Goal: Task Accomplishment & Management: Manage account settings

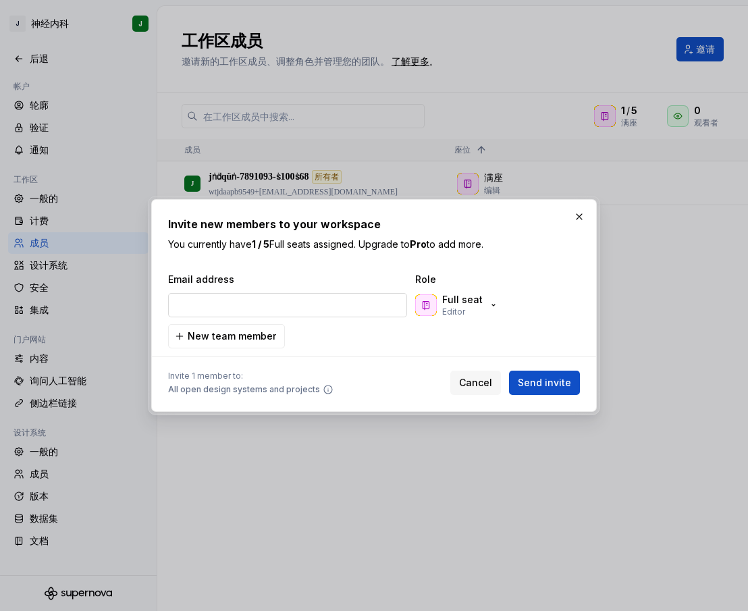
click at [296, 306] on input "email" at bounding box center [287, 305] width 239 height 24
type input "[EMAIL_ADDRESS][DOMAIN_NAME]"
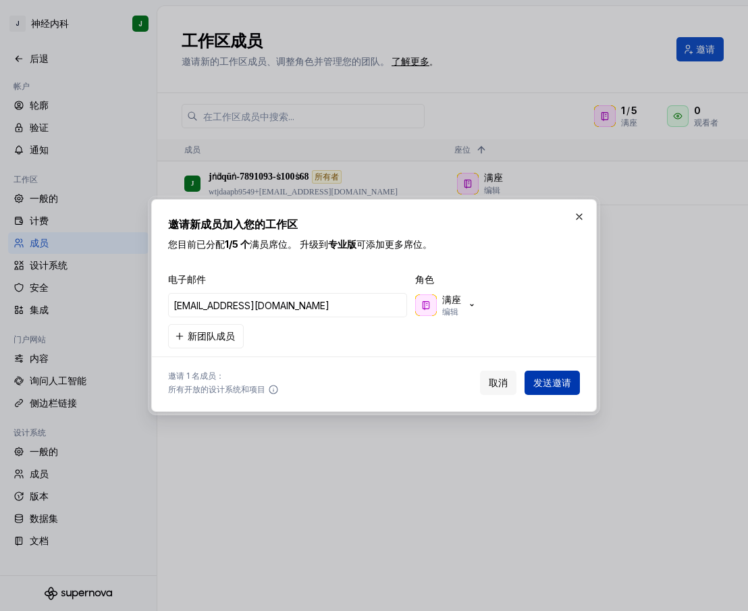
click at [569, 383] on font "发送邀请" at bounding box center [552, 382] width 38 height 11
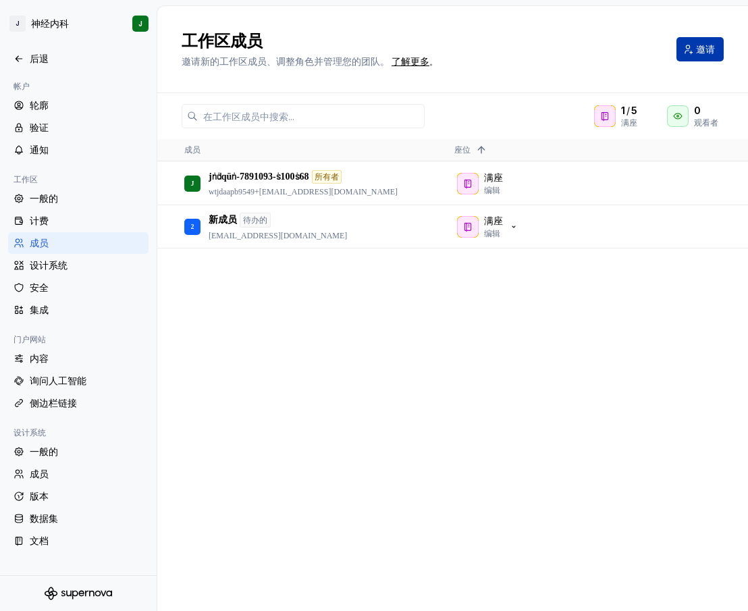
click at [700, 55] on button "邀请" at bounding box center [699, 49] width 47 height 24
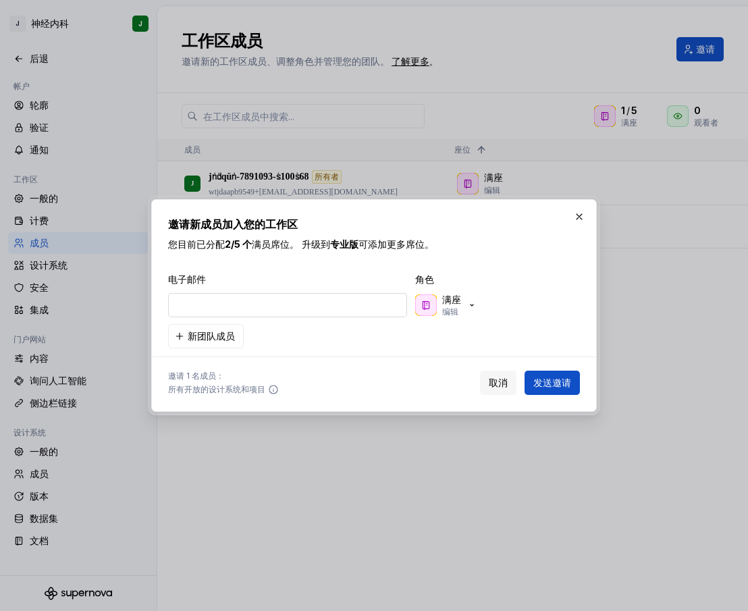
click at [325, 306] on input "email" at bounding box center [287, 305] width 239 height 24
type input "[EMAIL_ADDRESS][DOMAIN_NAME]"
click at [543, 383] on font "发送邀请" at bounding box center [552, 382] width 38 height 11
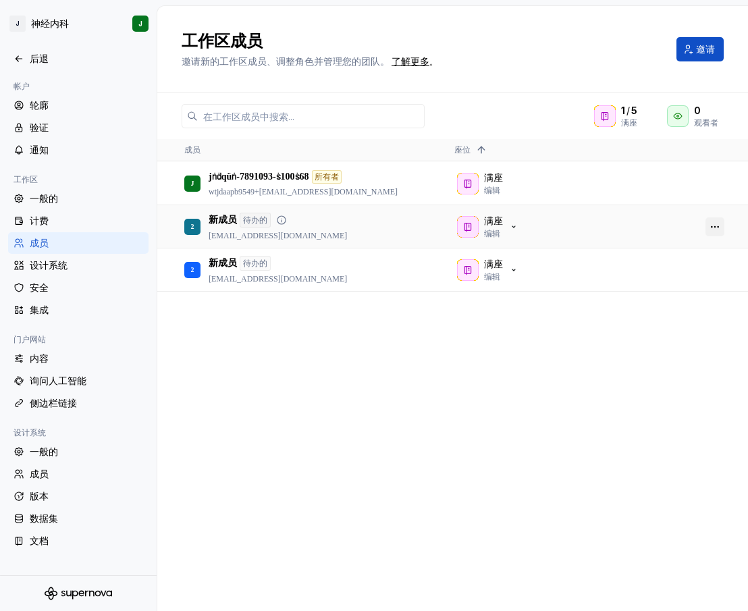
click at [704, 223] on div at bounding box center [715, 226] width 32 height 41
click at [709, 225] on button "button" at bounding box center [714, 226] width 19 height 19
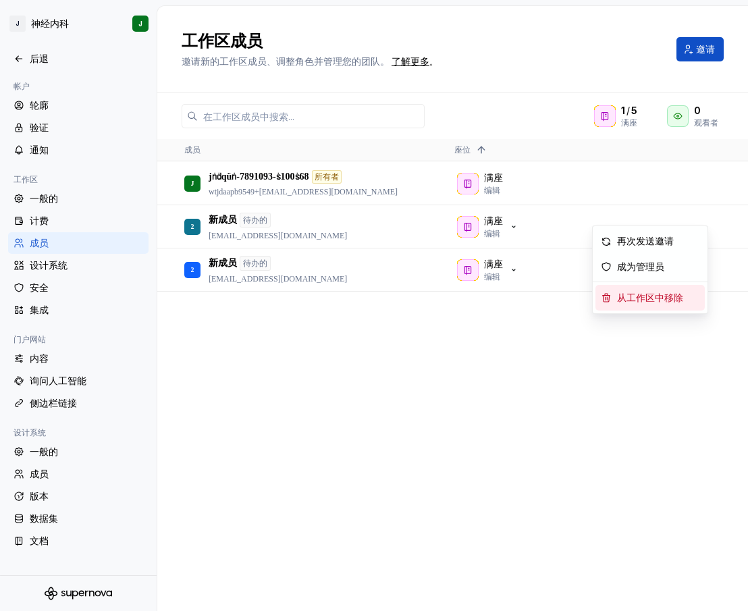
click at [639, 298] on font "从工作区中移除" at bounding box center [650, 298] width 66 height 10
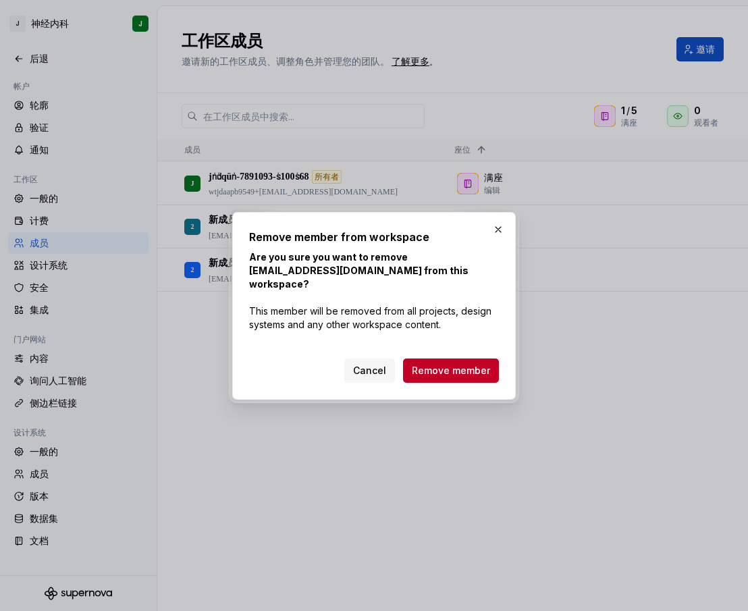
drag, startPoint x: 456, startPoint y: 356, endPoint x: 495, endPoint y: 334, distance: 45.6
click at [455, 364] on span "Remove member" at bounding box center [451, 370] width 78 height 13
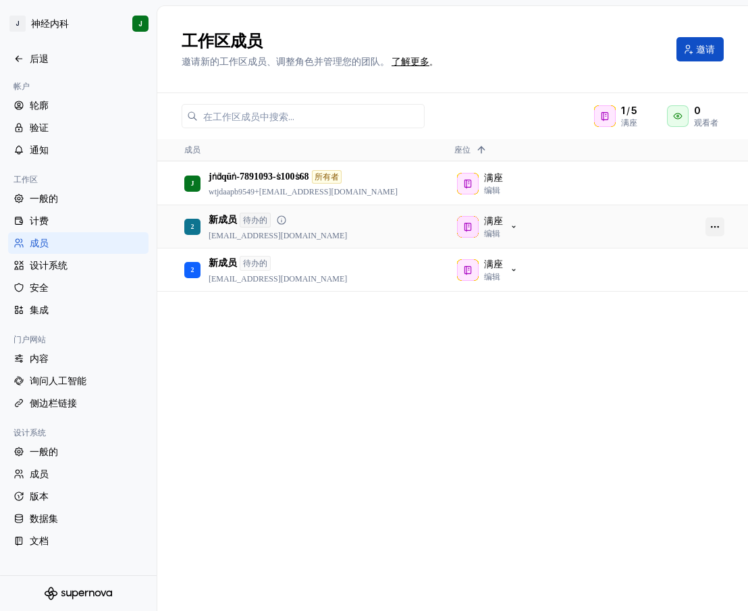
click at [717, 223] on button "button" at bounding box center [714, 226] width 19 height 19
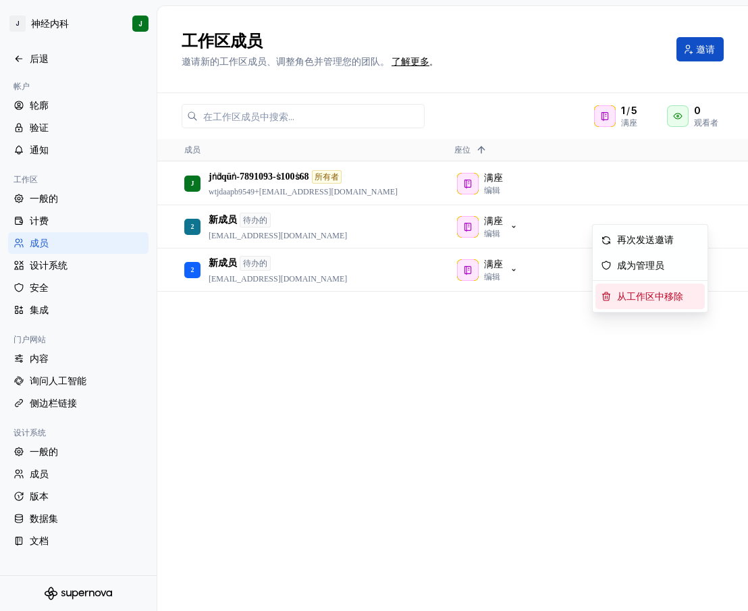
click at [664, 298] on font "从工作区中移除" at bounding box center [650, 297] width 66 height 10
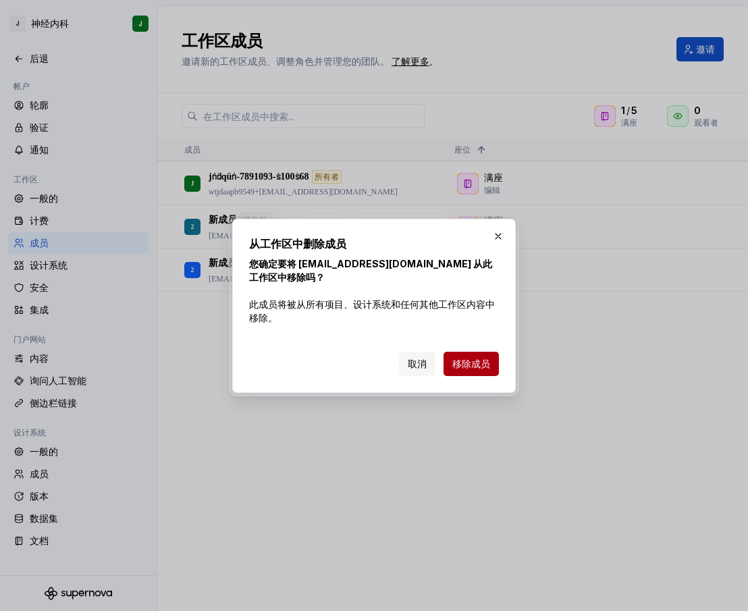
click at [477, 361] on font "移除成员" at bounding box center [471, 363] width 38 height 11
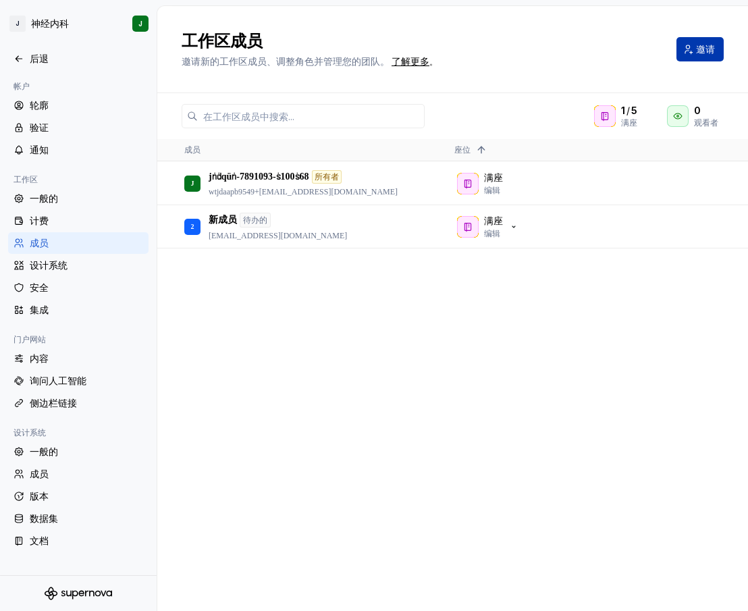
click at [698, 53] on font "邀请" at bounding box center [705, 48] width 19 height 11
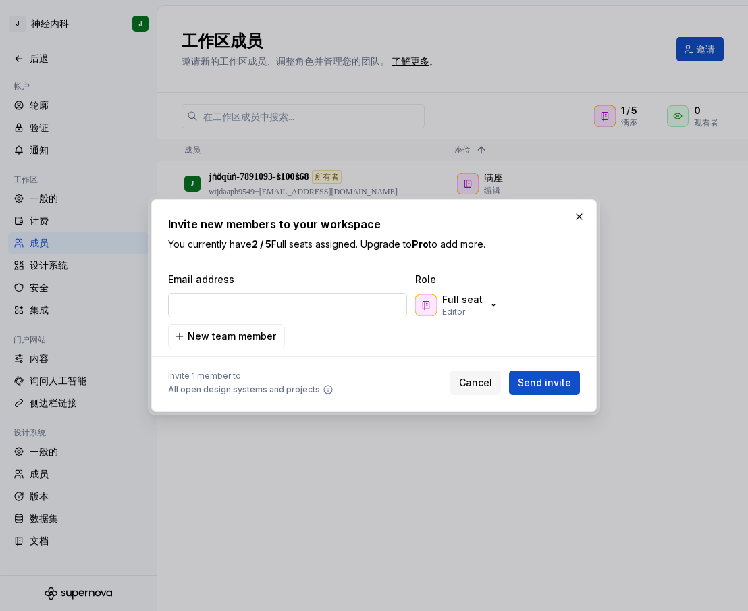
click at [292, 306] on input "email" at bounding box center [287, 305] width 239 height 24
type input "[EMAIL_ADDRESS][DOMAIN_NAME]"
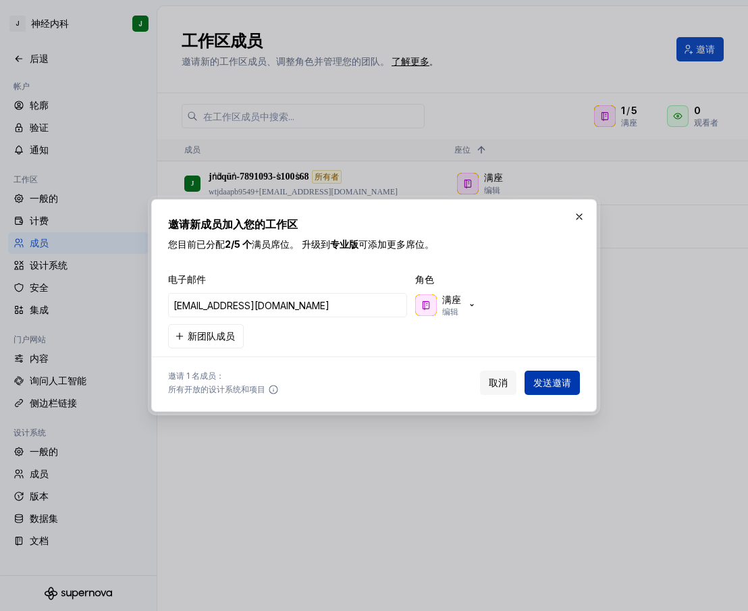
click at [556, 381] on font "发送邀请" at bounding box center [552, 382] width 38 height 11
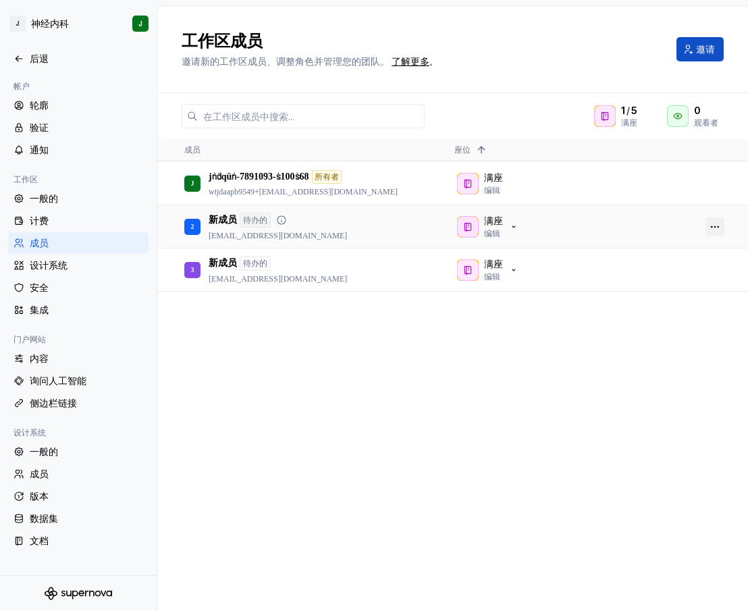
click at [715, 229] on button "button" at bounding box center [714, 226] width 19 height 19
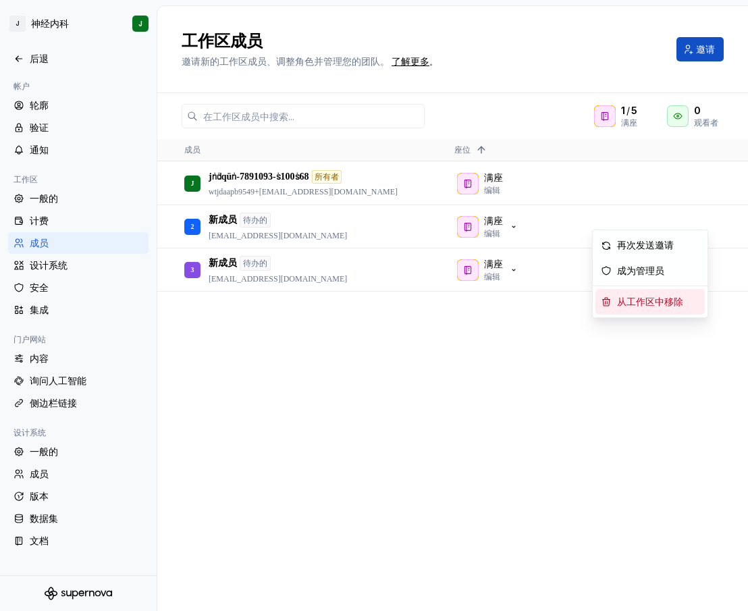
click at [636, 294] on span "从工作区中移除" at bounding box center [652, 301] width 82 height 25
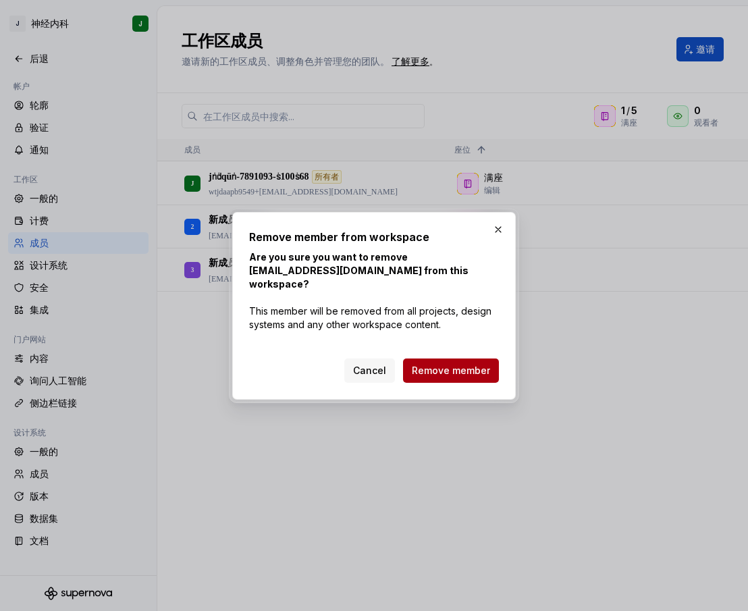
click at [483, 364] on span "Remove member" at bounding box center [451, 370] width 78 height 13
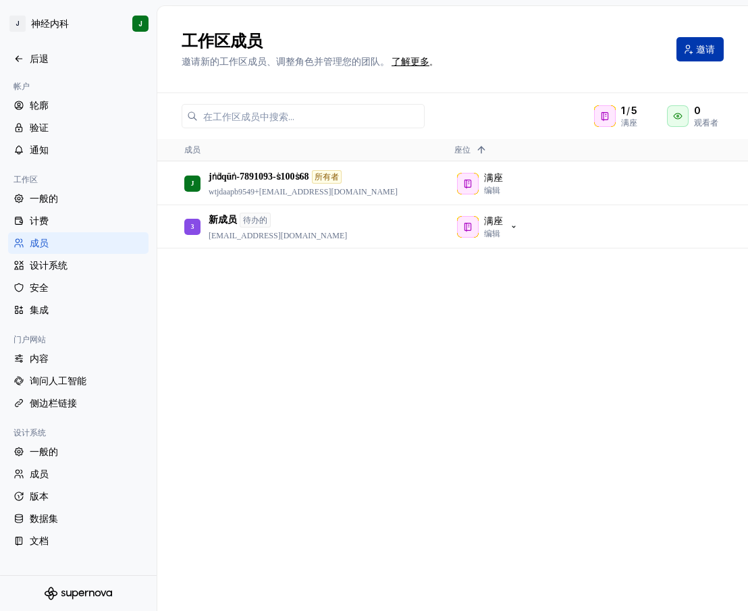
click at [692, 52] on button "邀请" at bounding box center [699, 49] width 47 height 24
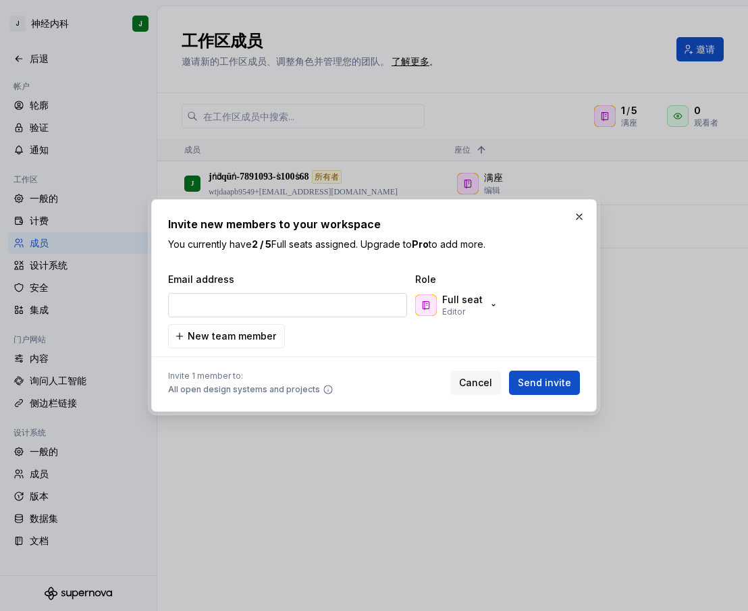
click at [296, 302] on input "email" at bounding box center [287, 305] width 239 height 24
type input "[EMAIL_ADDRESS][DOMAIN_NAME]"
drag, startPoint x: 541, startPoint y: 384, endPoint x: 528, endPoint y: 360, distance: 26.6
click at [542, 383] on span "Send invite" at bounding box center [544, 382] width 53 height 13
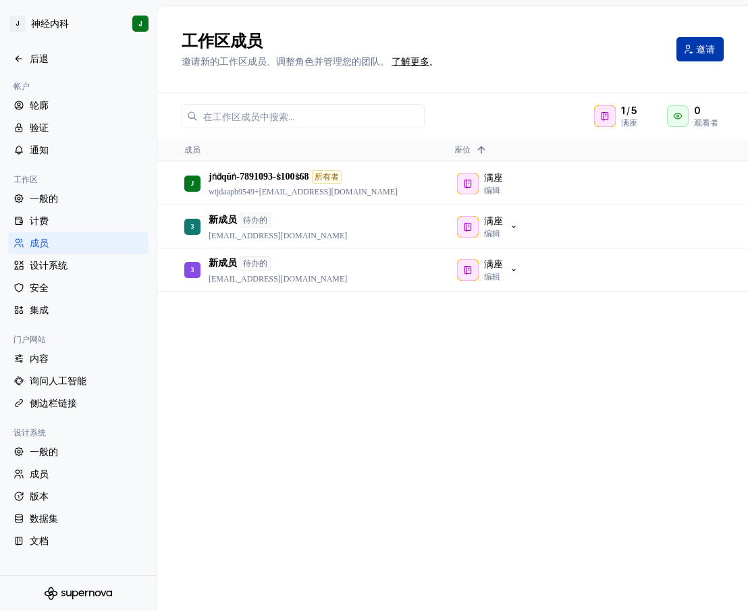
click at [689, 55] on button "邀请" at bounding box center [699, 49] width 47 height 24
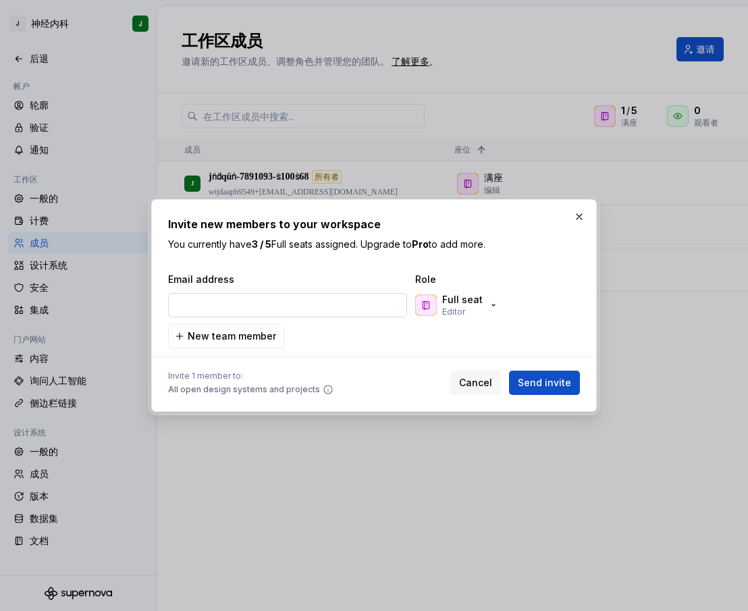
click at [277, 315] on input "email" at bounding box center [287, 305] width 239 height 24
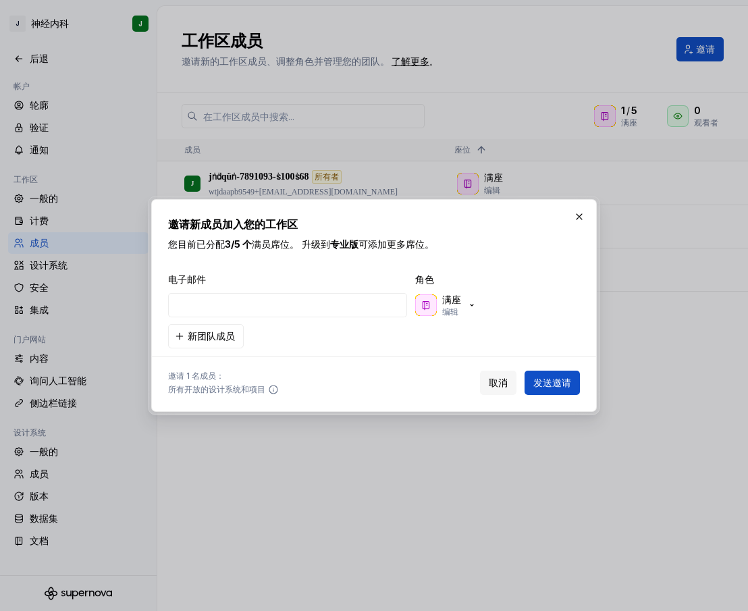
type input "[EMAIL_ADDRESS][DOMAIN_NAME]"
click at [566, 378] on font "发送邀请" at bounding box center [552, 382] width 38 height 11
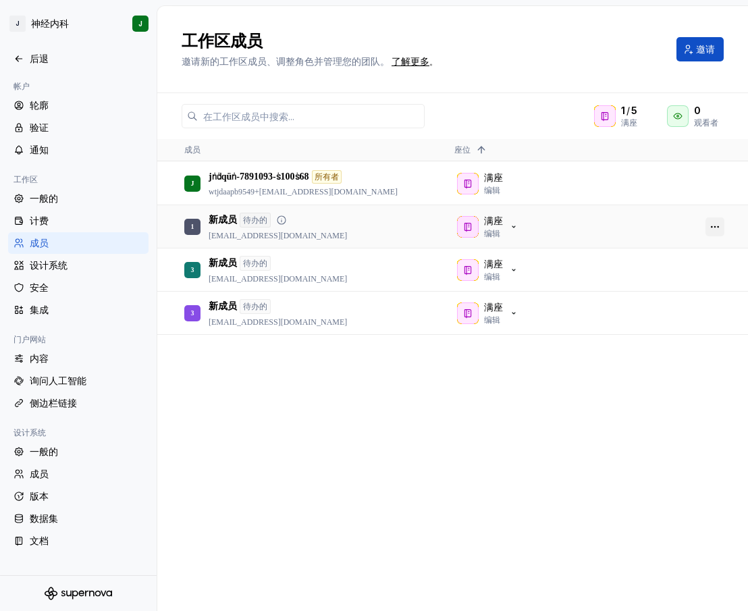
click at [713, 222] on button "button" at bounding box center [714, 226] width 19 height 19
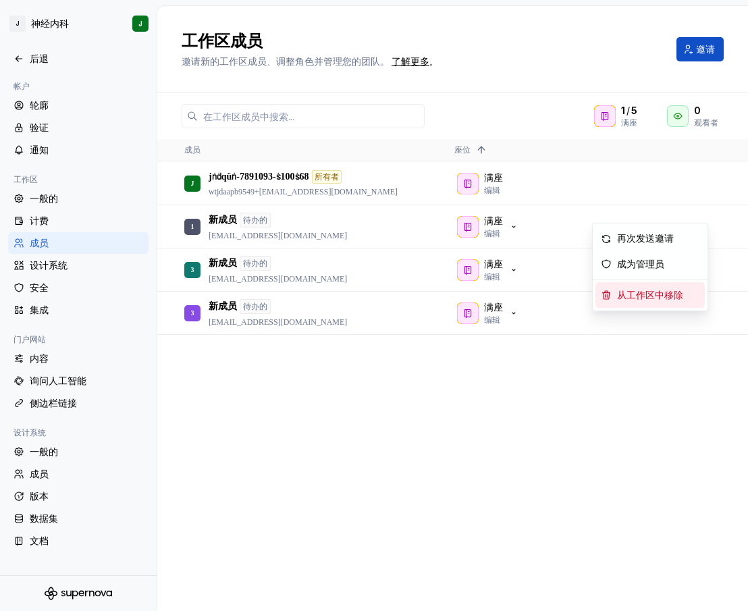
click at [671, 297] on font "从工作区中移除" at bounding box center [650, 295] width 66 height 10
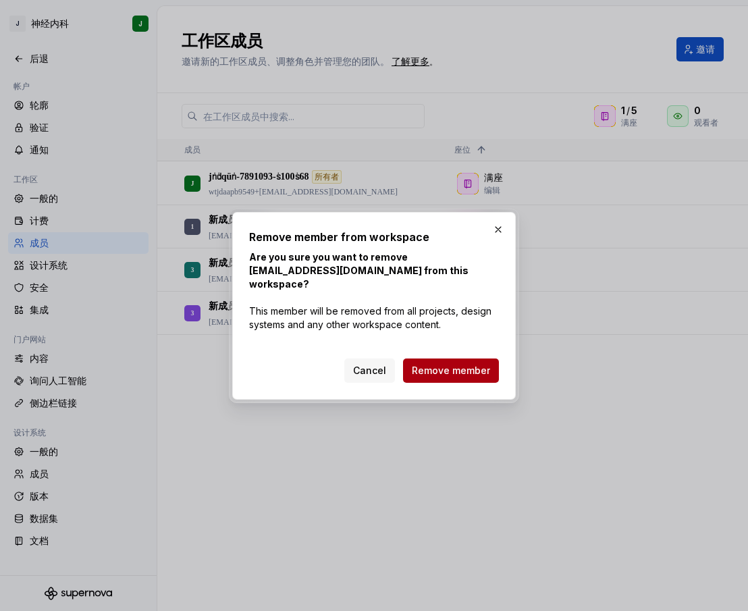
click at [454, 364] on span "Remove member" at bounding box center [451, 370] width 78 height 13
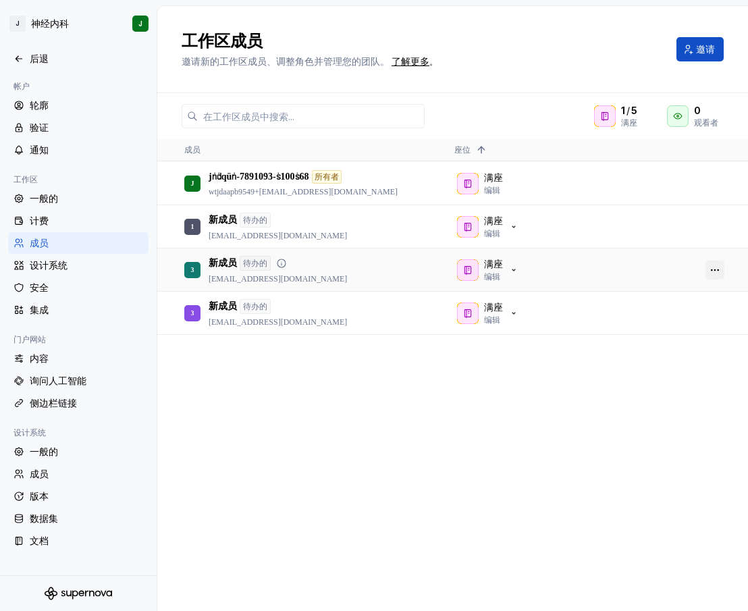
click at [717, 269] on button "button" at bounding box center [714, 270] width 19 height 19
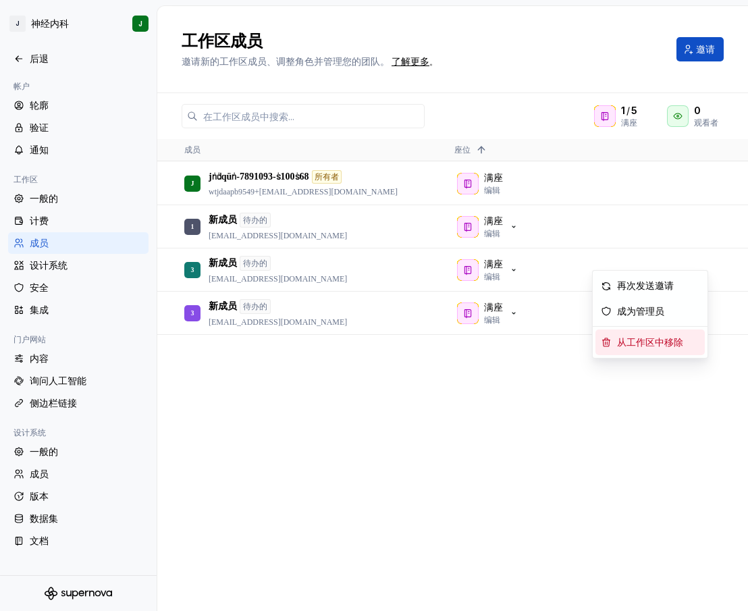
click at [622, 338] on font "从工作区中移除" at bounding box center [650, 342] width 66 height 10
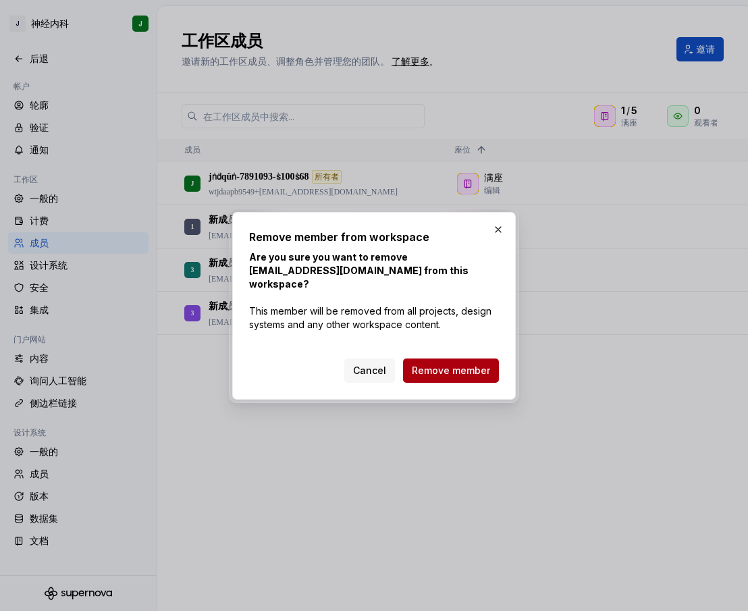
click at [472, 365] on span "Remove member" at bounding box center [451, 370] width 78 height 13
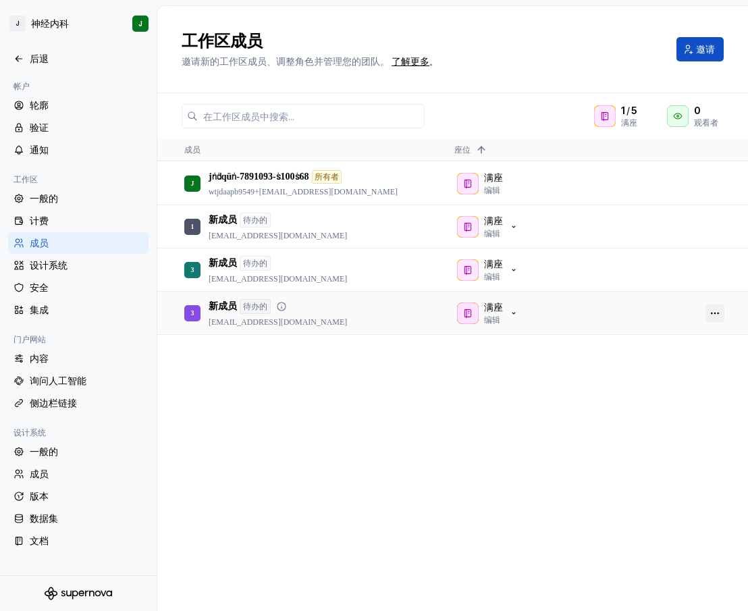
click at [711, 315] on button "button" at bounding box center [714, 313] width 19 height 19
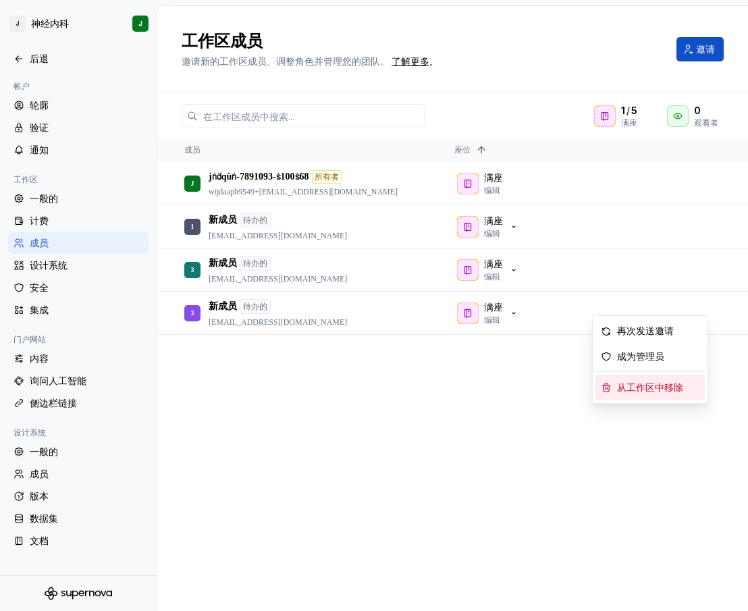
click at [616, 383] on span "从工作区中移除" at bounding box center [652, 387] width 82 height 25
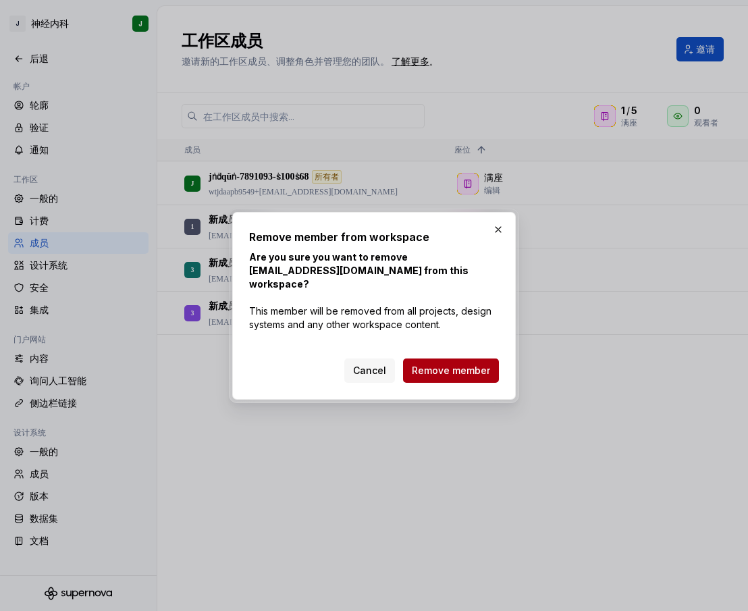
click at [470, 365] on span "Remove member" at bounding box center [451, 370] width 78 height 13
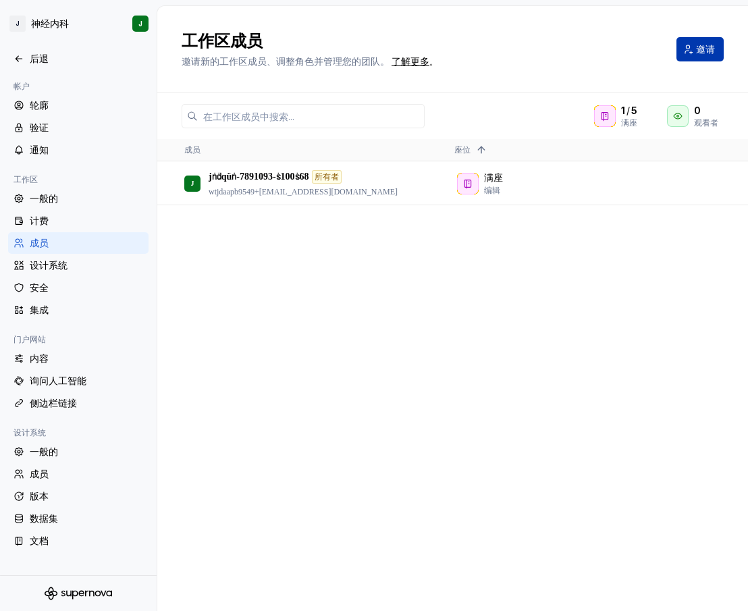
click at [696, 50] on font "邀请" at bounding box center [705, 48] width 19 height 11
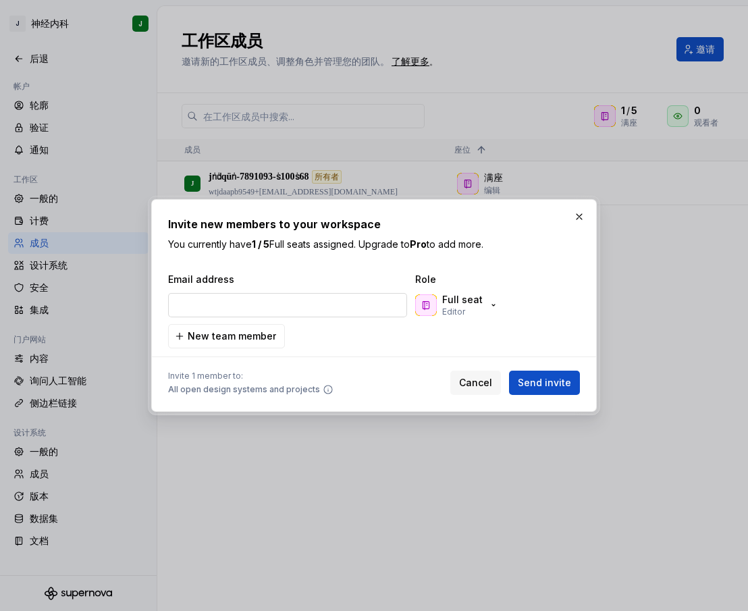
click at [310, 309] on input "email" at bounding box center [287, 305] width 239 height 24
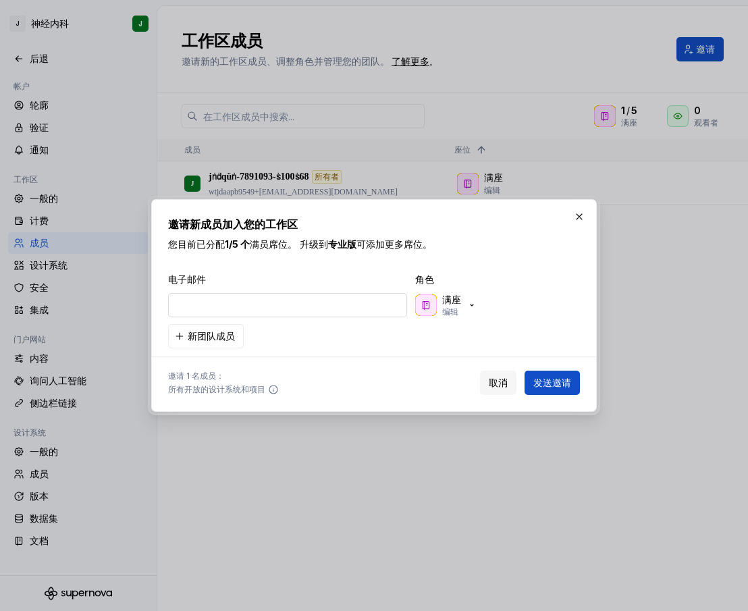
type input "[EMAIL_ADDRESS][DOMAIN_NAME]"
click at [554, 371] on button "发送邀请" at bounding box center [551, 383] width 55 height 24
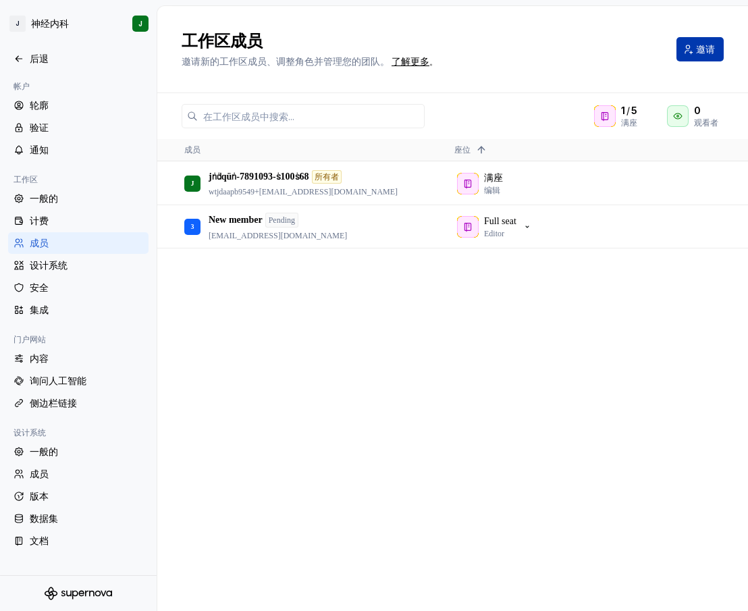
click at [698, 53] on font "邀请" at bounding box center [705, 48] width 19 height 11
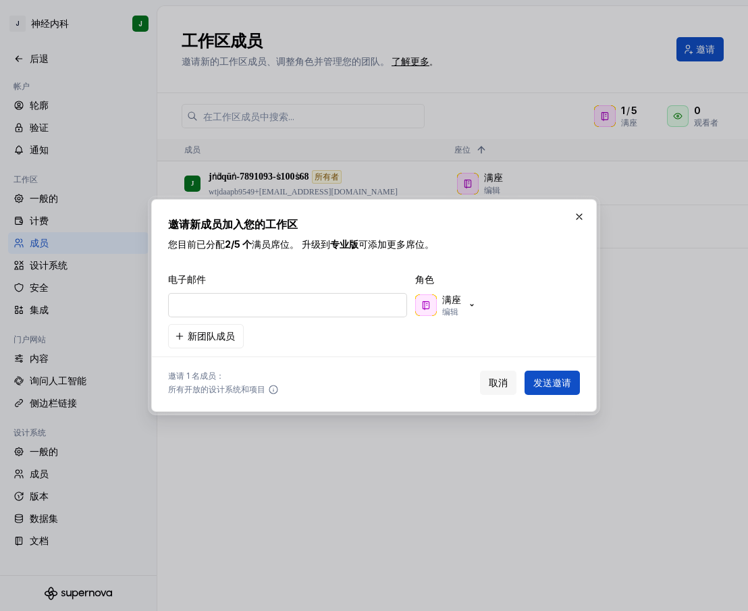
click at [282, 308] on input "email" at bounding box center [287, 305] width 239 height 24
type input "[EMAIL_ADDRESS][DOMAIN_NAME]"
click at [553, 373] on button "发送邀请" at bounding box center [551, 383] width 55 height 24
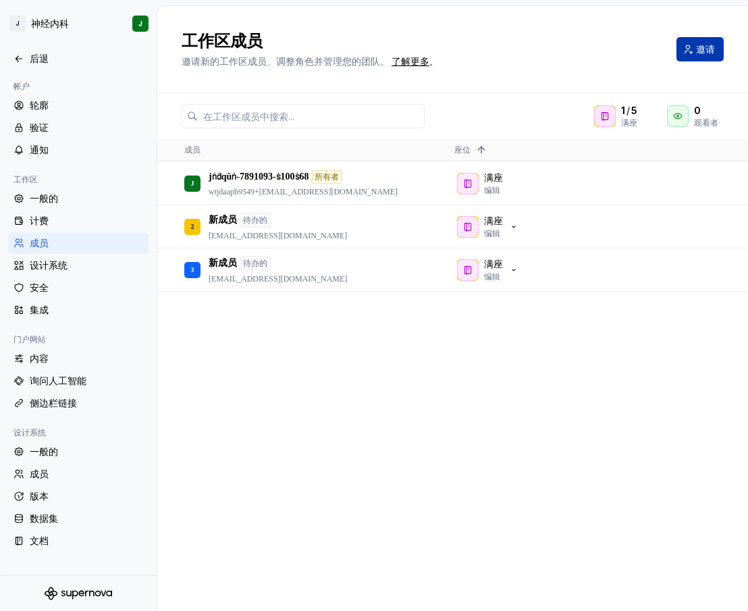
click at [704, 55] on button "邀请" at bounding box center [699, 49] width 47 height 24
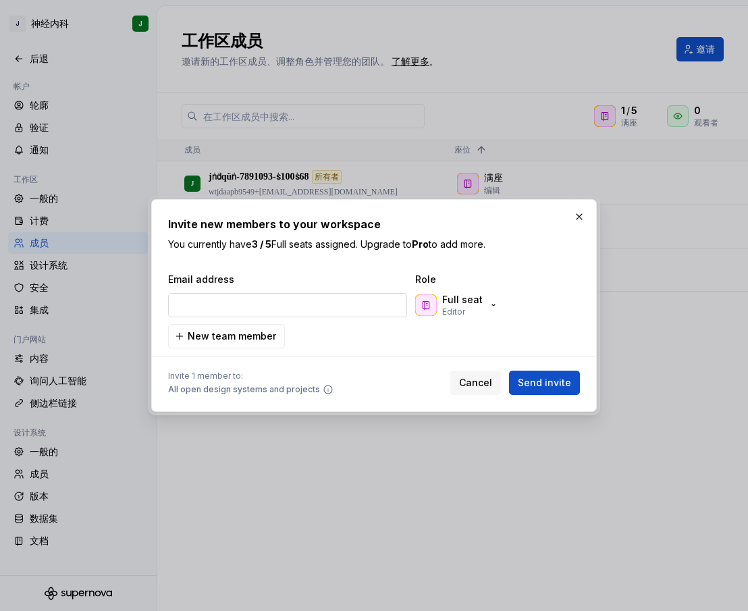
click at [307, 304] on input "email" at bounding box center [287, 305] width 239 height 24
type input "[EMAIL_ADDRESS][DOMAIN_NAME]"
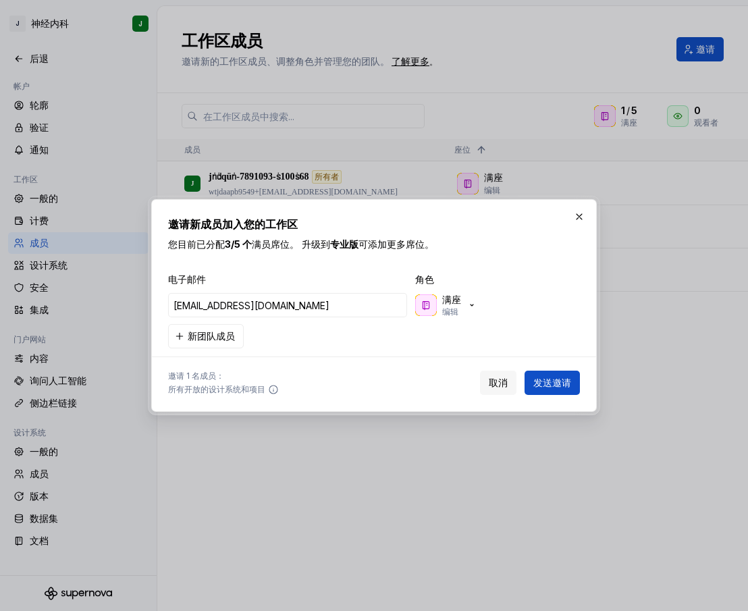
click at [543, 379] on font "发送邀请" at bounding box center [552, 382] width 38 height 11
